Goal: Transaction & Acquisition: Download file/media

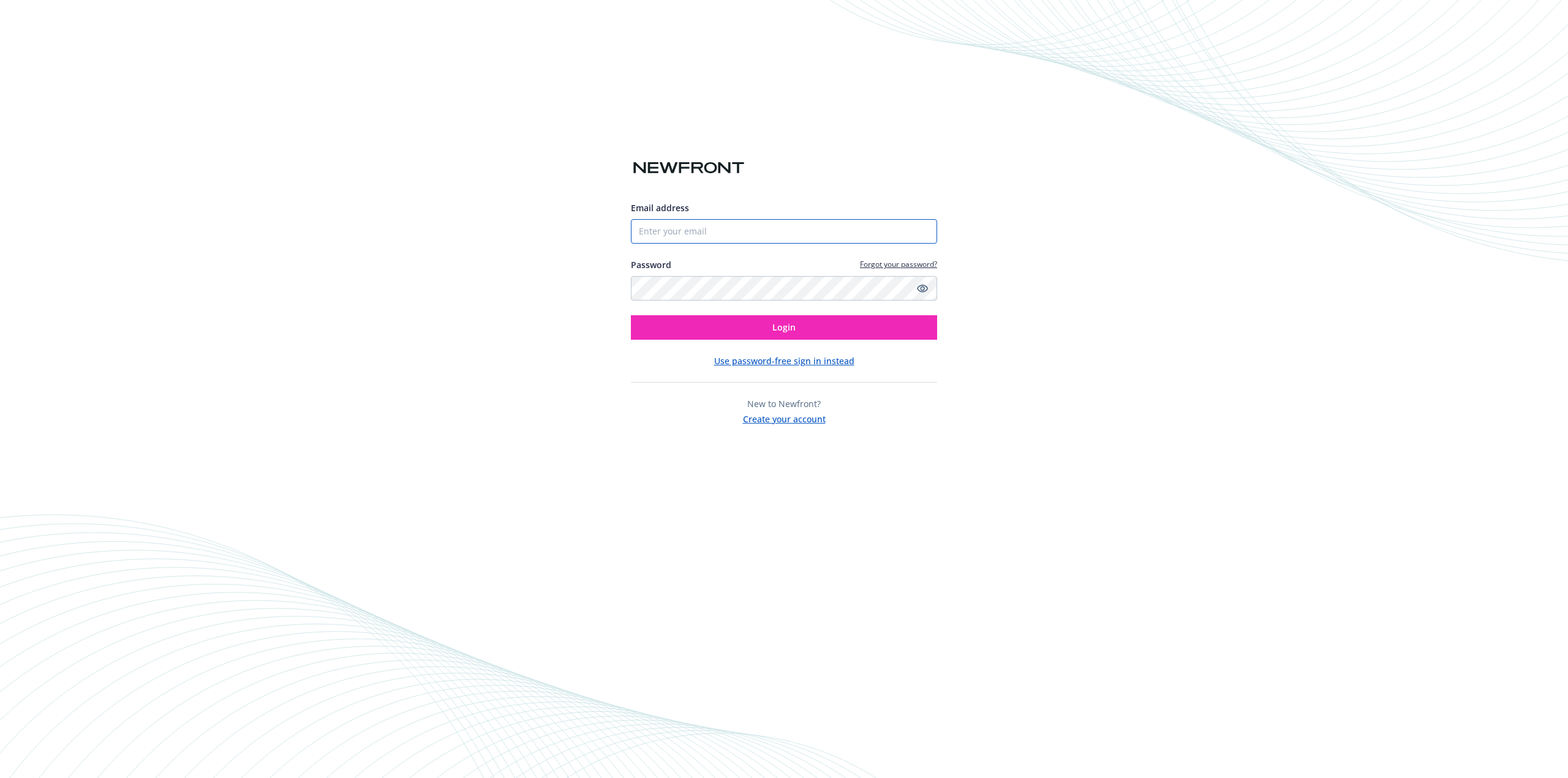
click at [732, 229] on input "Email address" at bounding box center [784, 232] width 306 height 25
type input "[PERSON_NAME][DOMAIN_NAME][EMAIL_ADDRESS][PERSON_NAME][DOMAIN_NAME]"
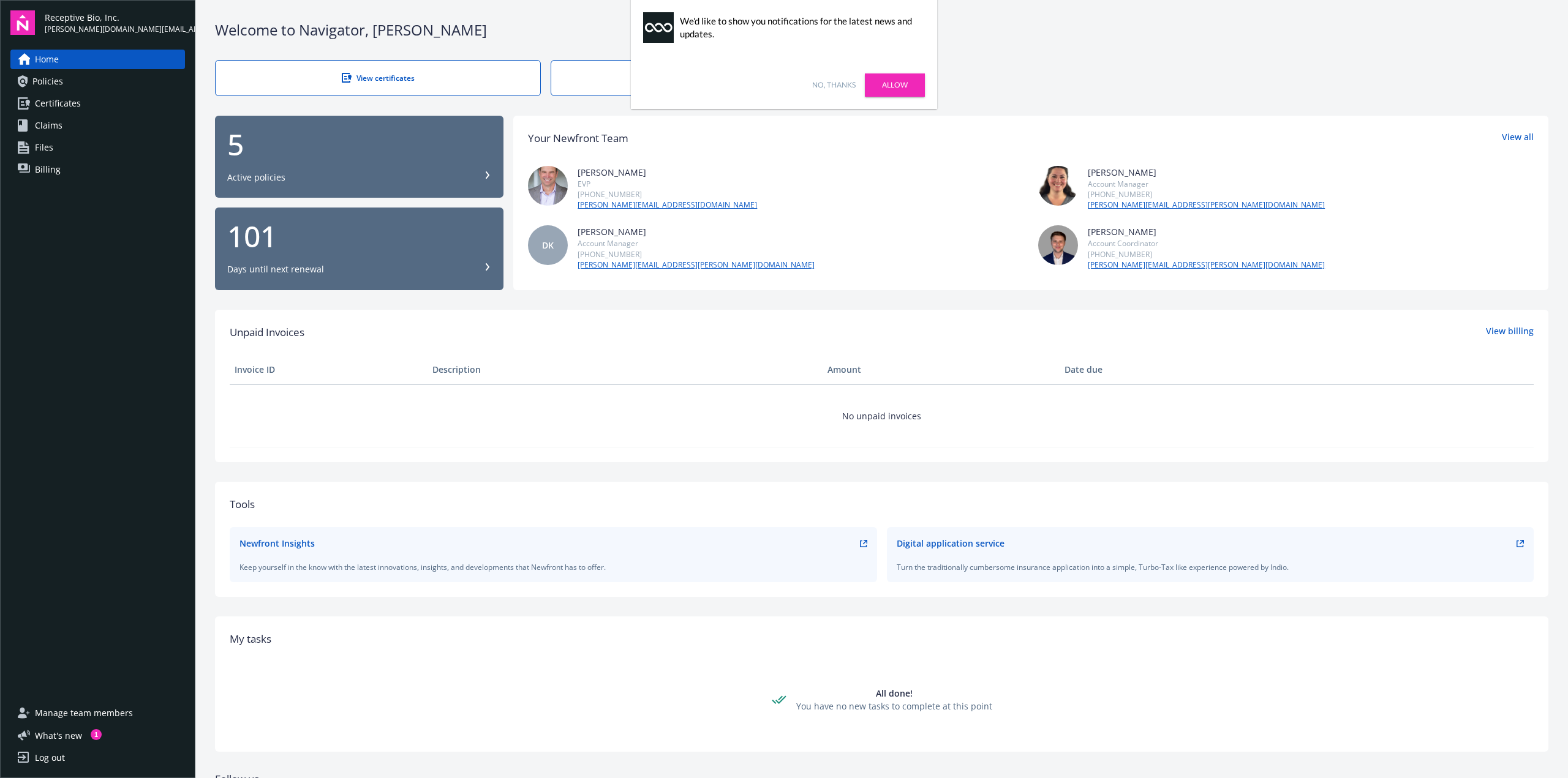
click at [830, 81] on link "No, thanks" at bounding box center [834, 86] width 44 height 11
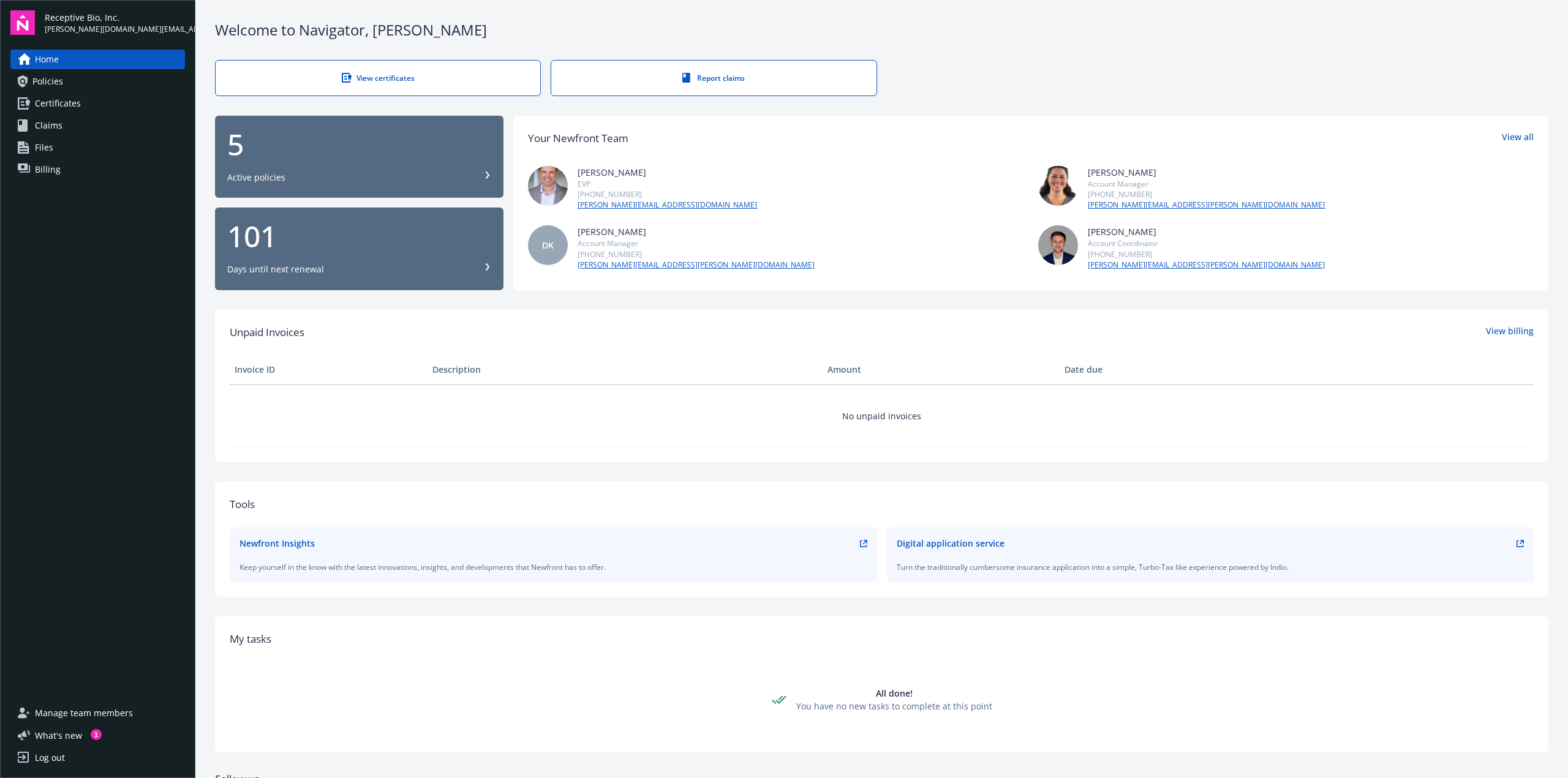
click at [1065, 66] on div "View certificates Report claims" at bounding box center [881, 78] width 1333 height 36
click at [46, 82] on span "Policies" at bounding box center [48, 81] width 30 height 20
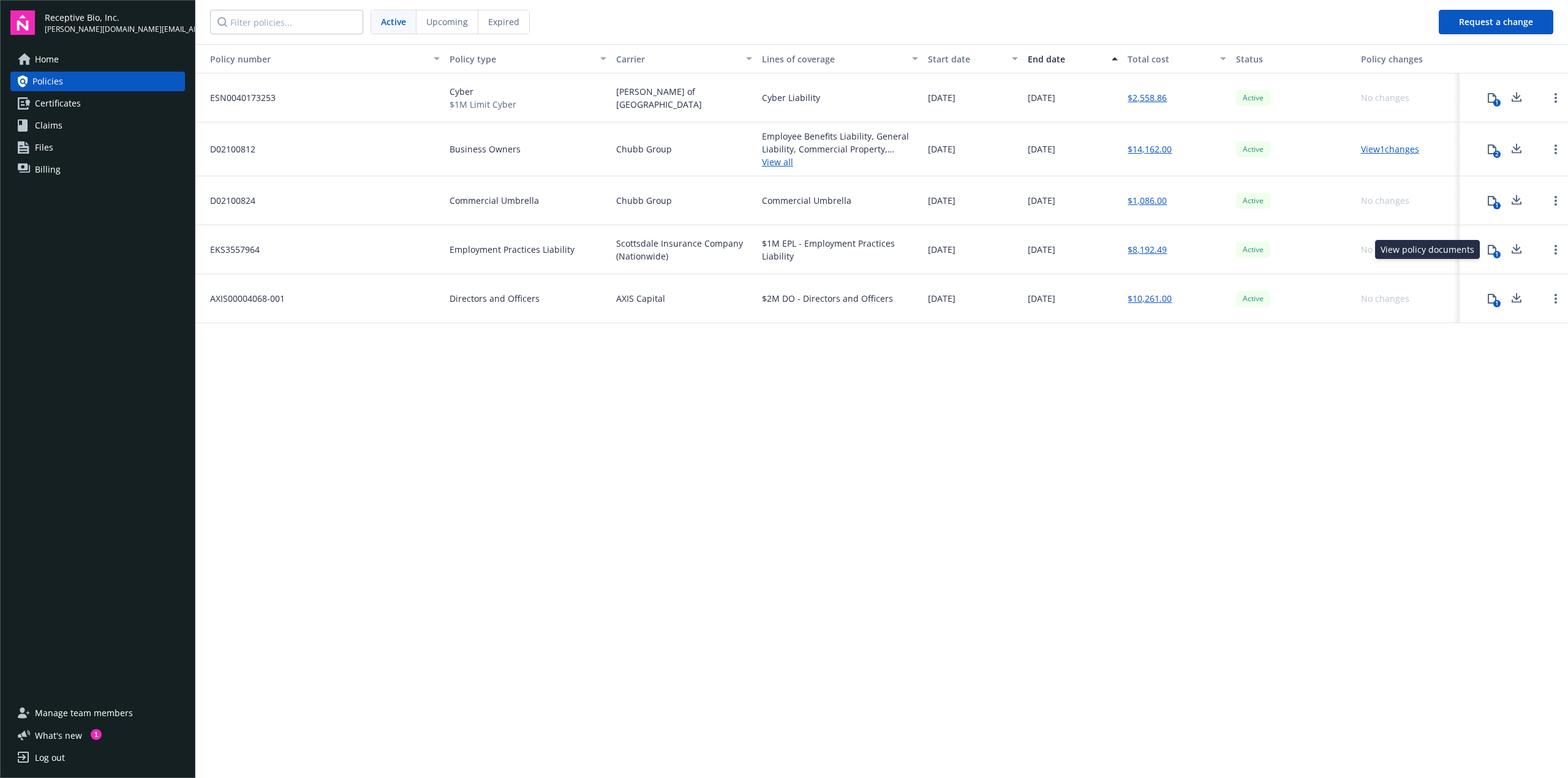
click at [1493, 254] on div "1" at bounding box center [1497, 255] width 8 height 8
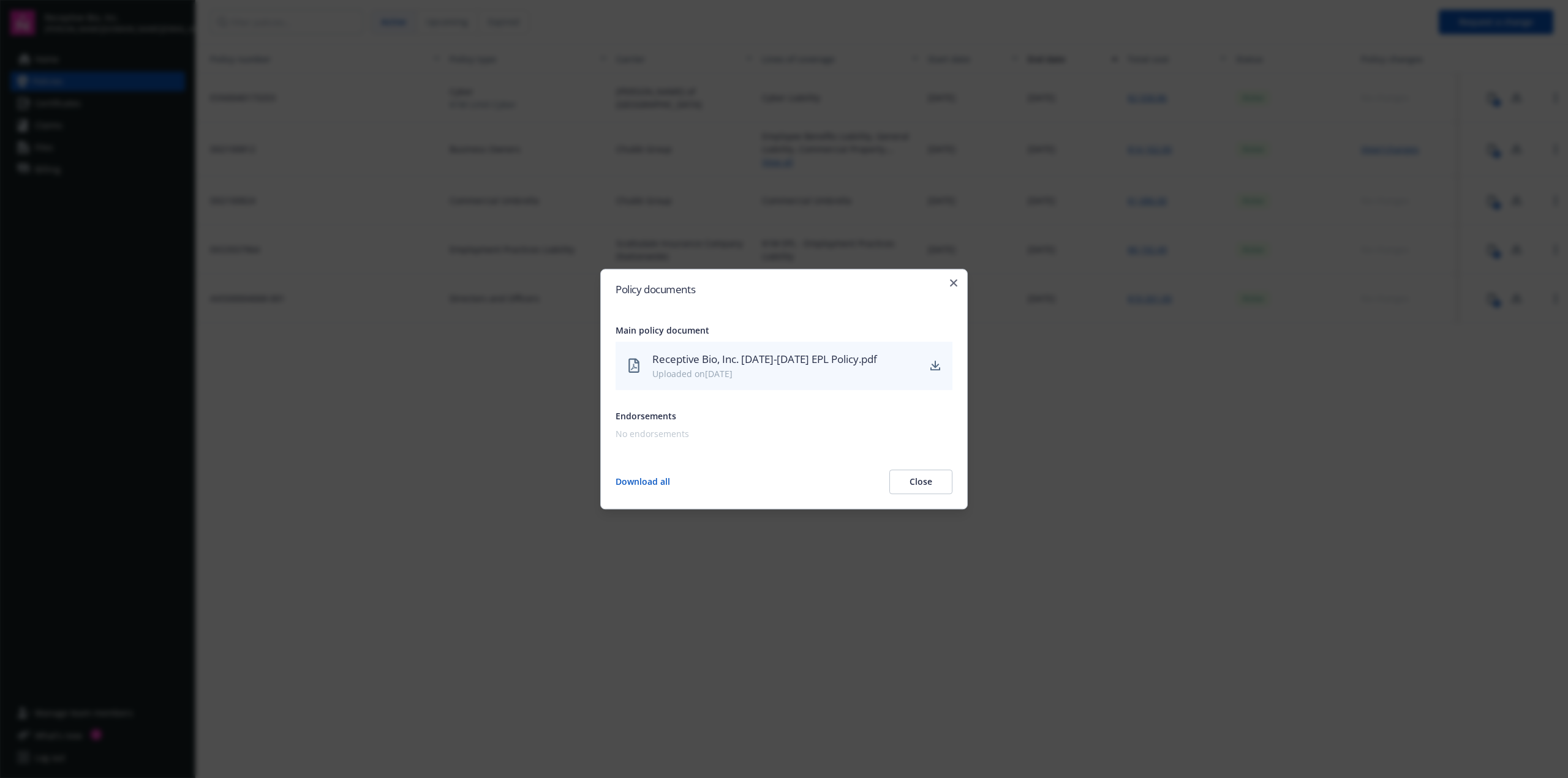
click at [688, 357] on div "Receptive Bio, Inc. 2025-2026 EPL Policy.pdf" at bounding box center [784, 360] width 265 height 16
click at [936, 371] on icon "download" at bounding box center [935, 369] width 10 height 3
click at [242, 367] on div at bounding box center [784, 389] width 1568 height 778
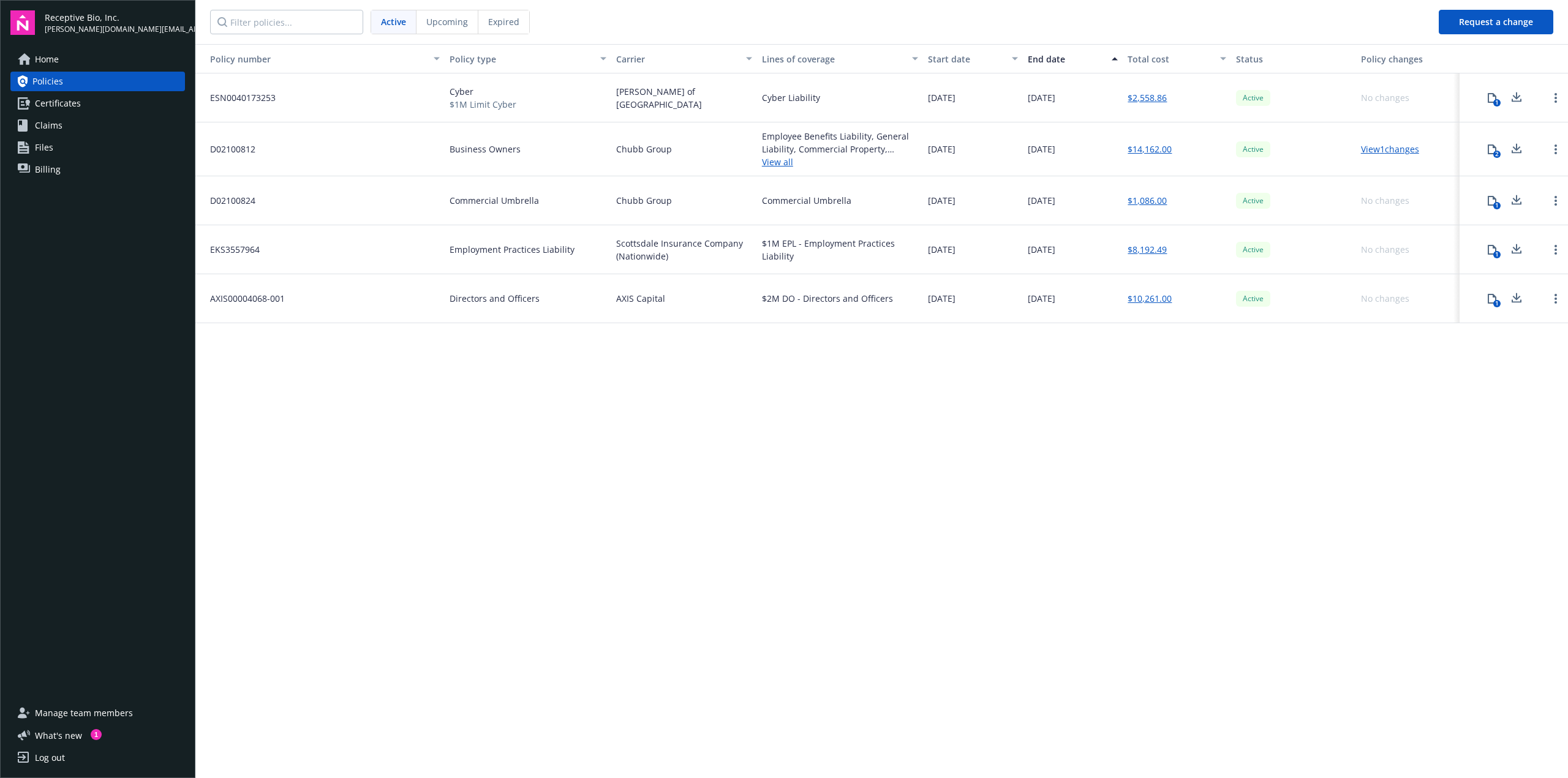
click at [56, 754] on div "Log out" at bounding box center [50, 758] width 30 height 20
